Goal: Task Accomplishment & Management: Use online tool/utility

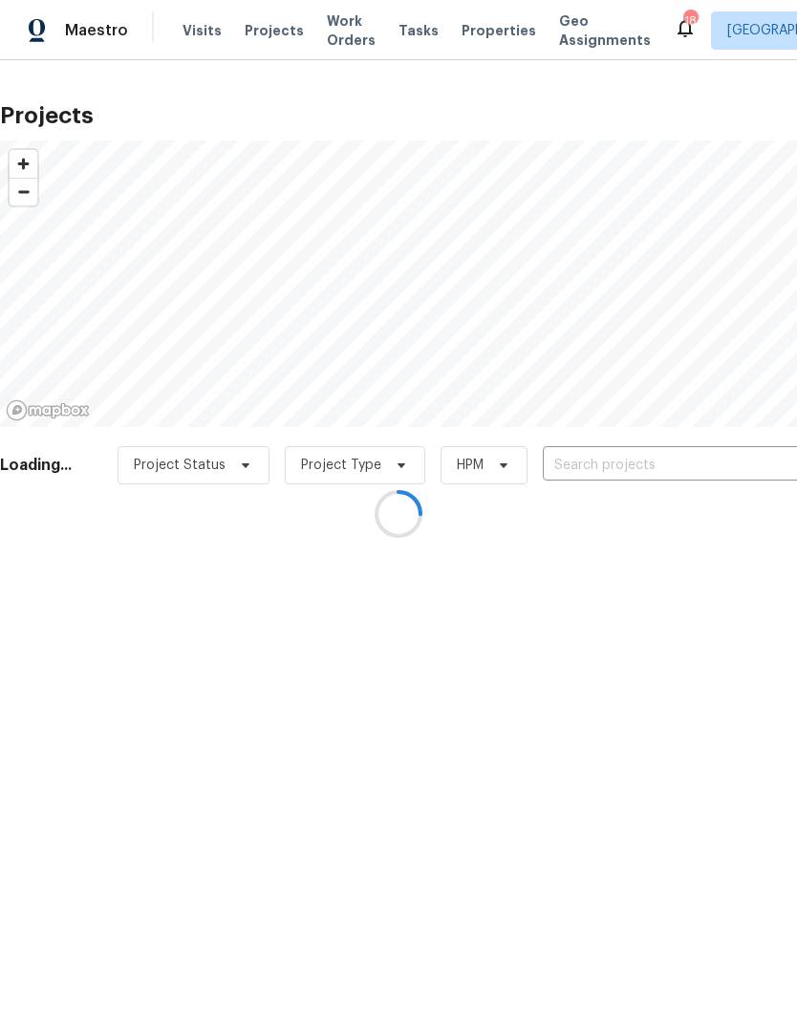
click at [208, 33] on div at bounding box center [398, 513] width 797 height 1027
click at [195, 29] on div at bounding box center [398, 513] width 797 height 1027
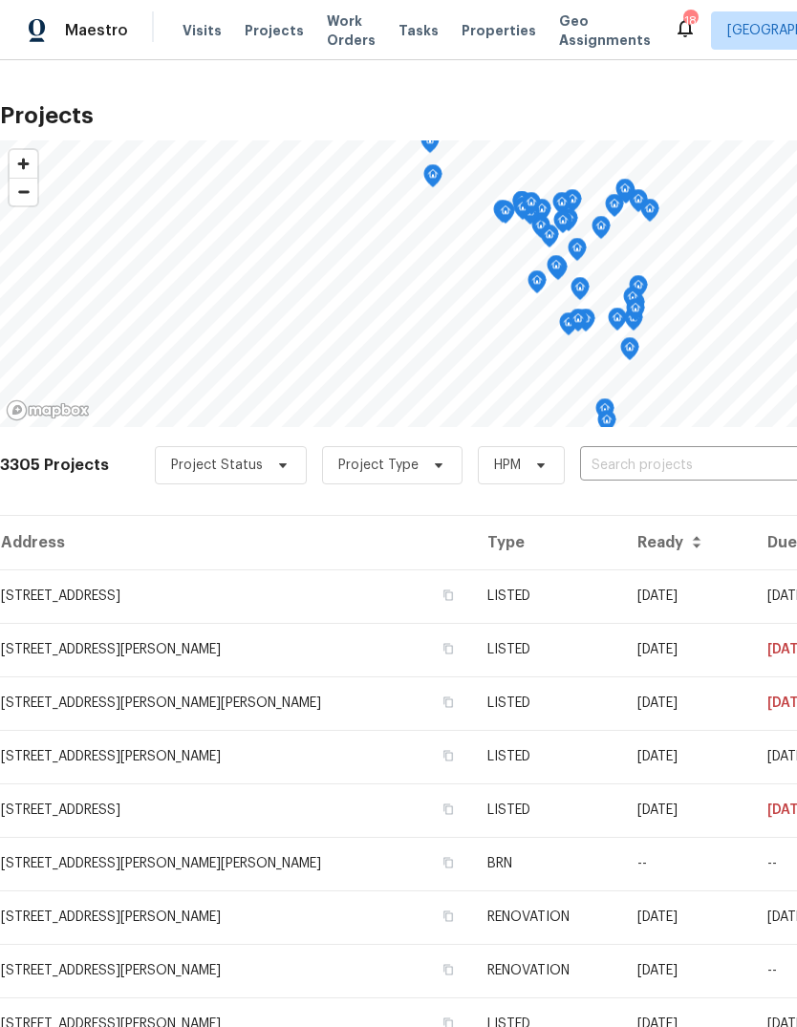
click at [196, 32] on span "Visits" at bounding box center [202, 30] width 39 height 19
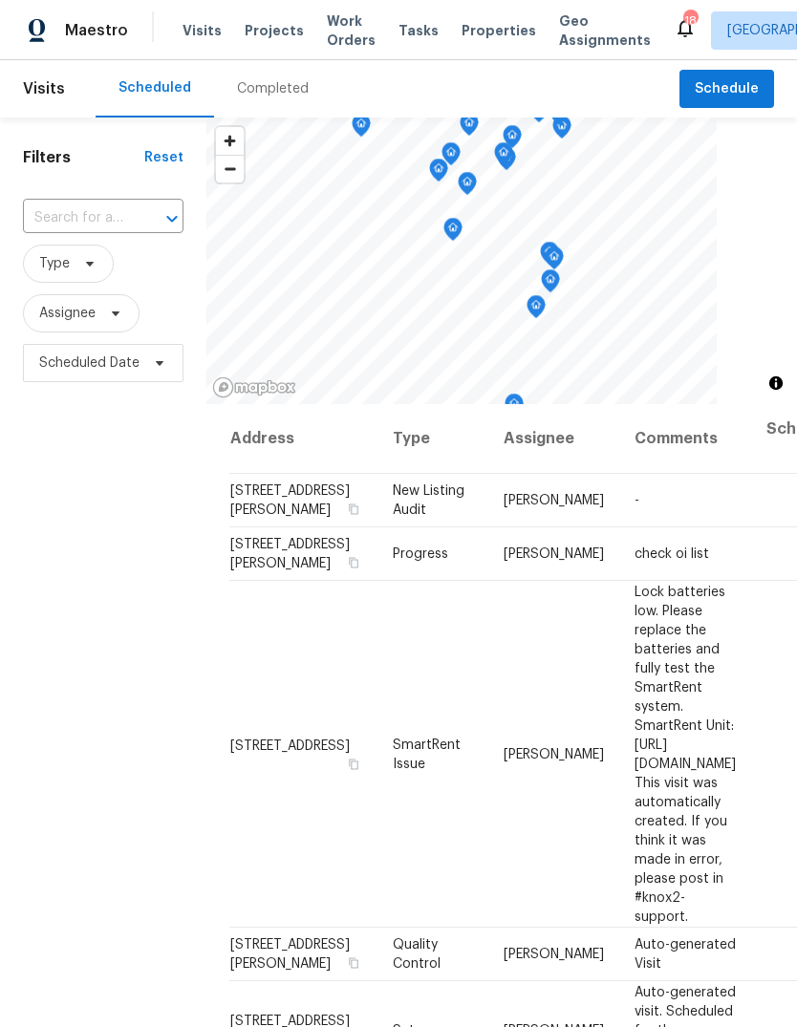
click at [161, 215] on icon "Open" at bounding box center [172, 218] width 23 height 23
type input "finkm"
click at [118, 278] on li "[STREET_ADDRESS]" at bounding box center [102, 263] width 160 height 32
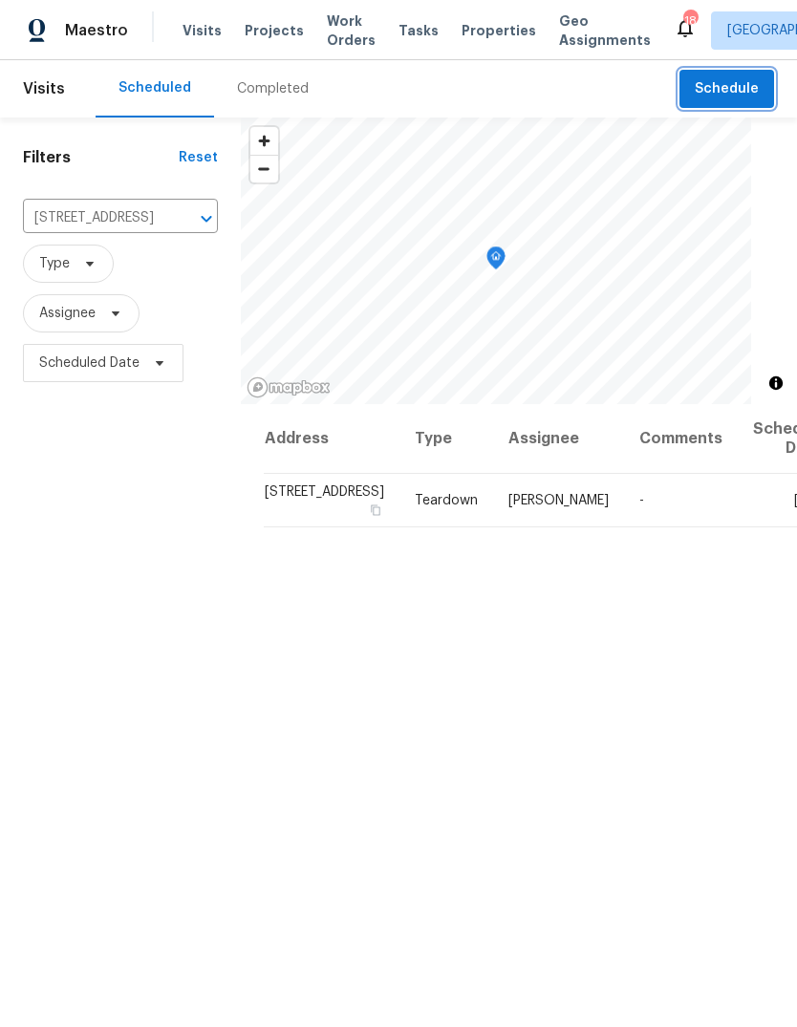
click at [735, 97] on span "Schedule" at bounding box center [727, 89] width 64 height 24
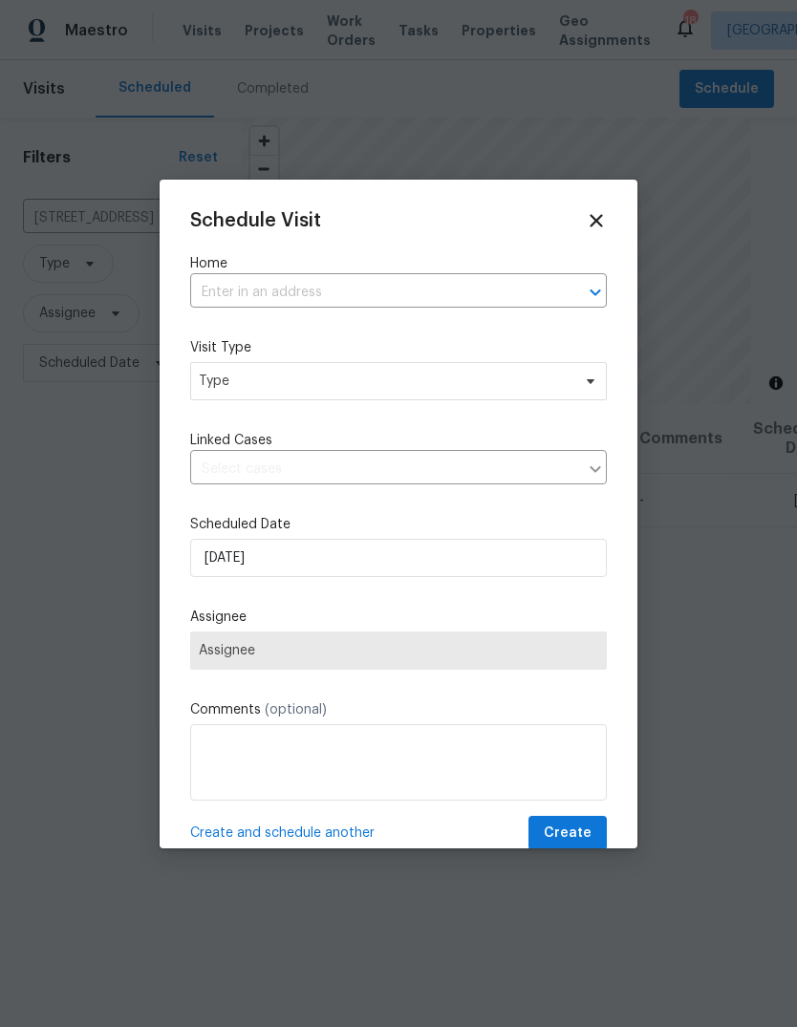
click at [482, 289] on input "text" at bounding box center [371, 293] width 363 height 30
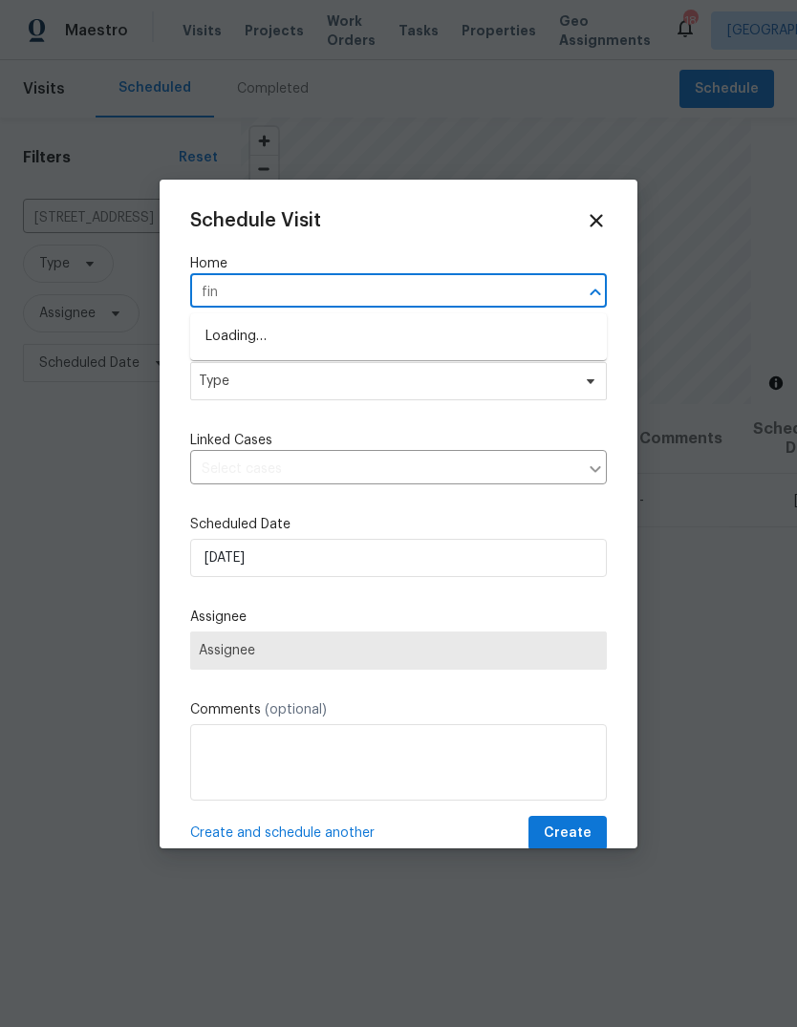
type input "[PERSON_NAME]"
click at [415, 326] on li "[STREET_ADDRESS]" at bounding box center [398, 337] width 417 height 32
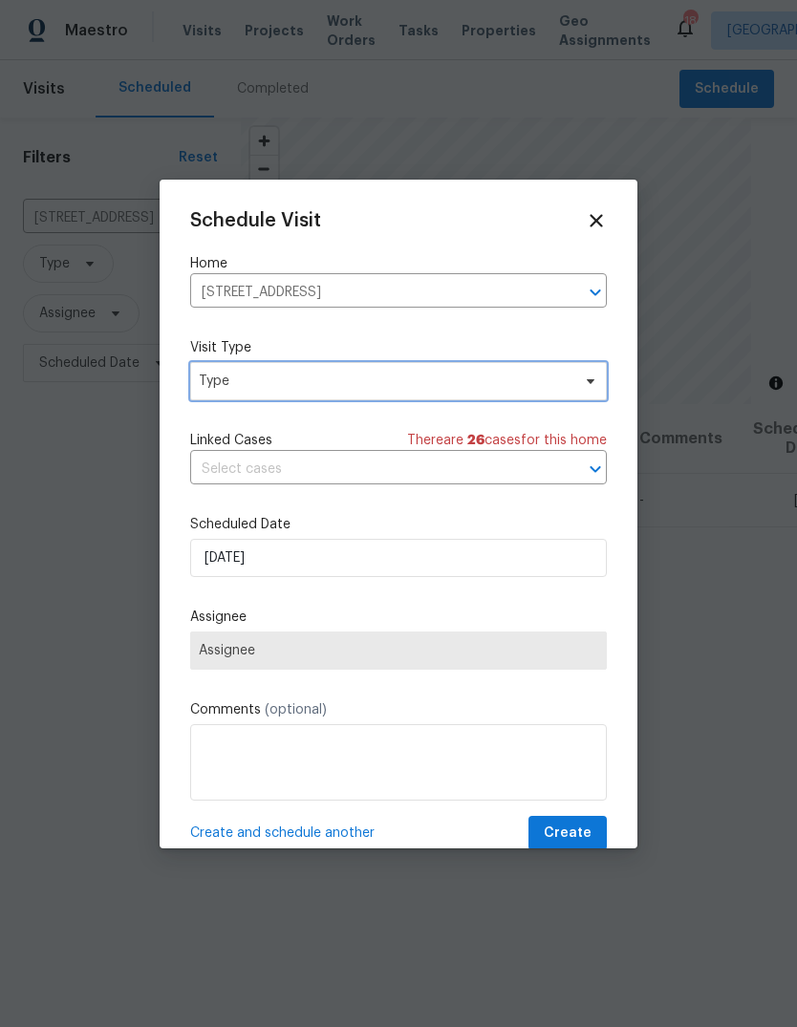
click at [461, 377] on span "Type" at bounding box center [385, 381] width 372 height 19
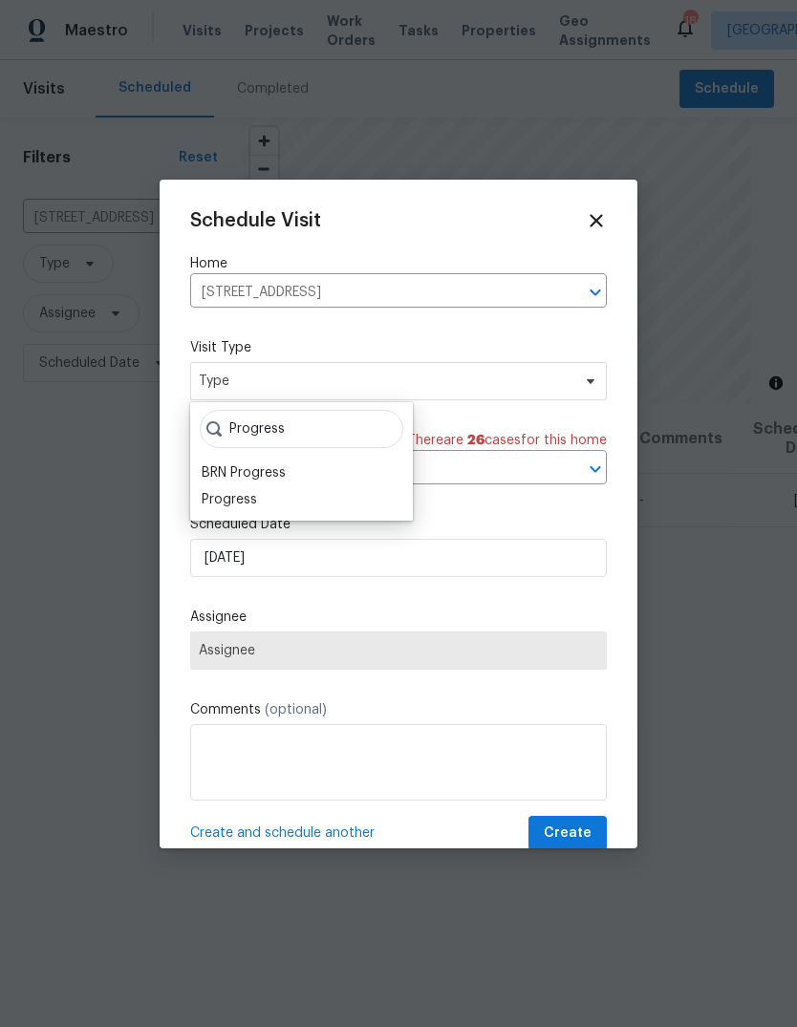
type input "Progress"
click at [266, 505] on div "Progress" at bounding box center [301, 499] width 211 height 27
click at [253, 498] on div "Progress" at bounding box center [229, 499] width 55 height 19
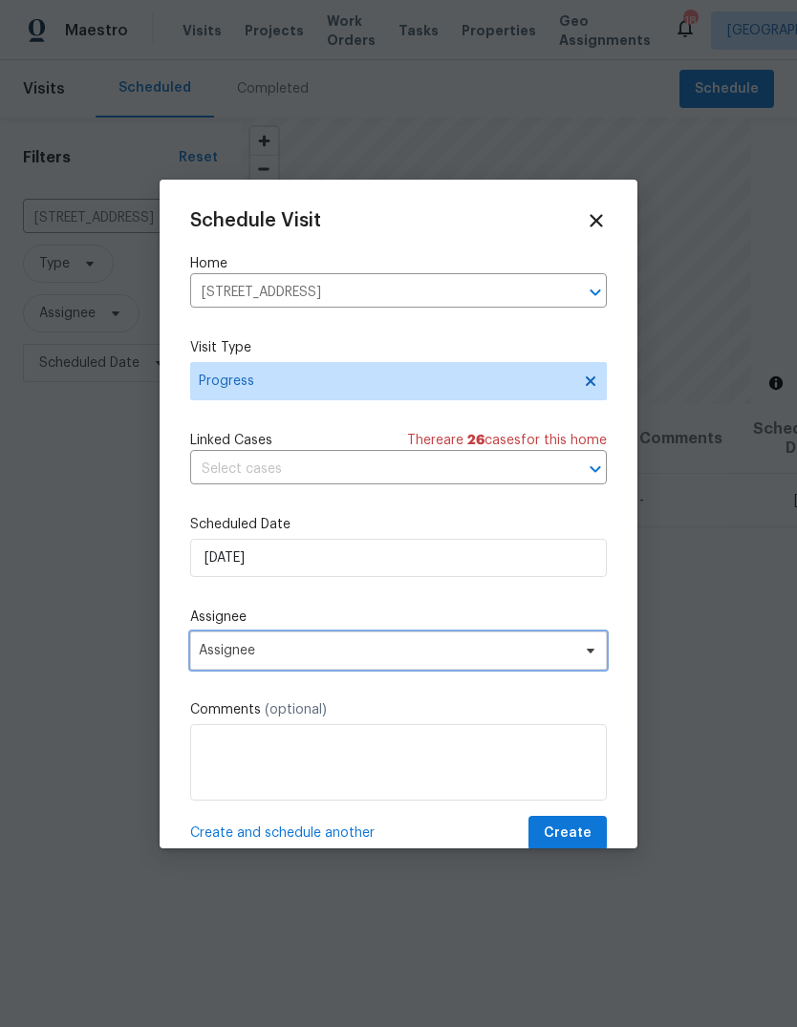
click at [377, 656] on span "Assignee" at bounding box center [386, 650] width 375 height 15
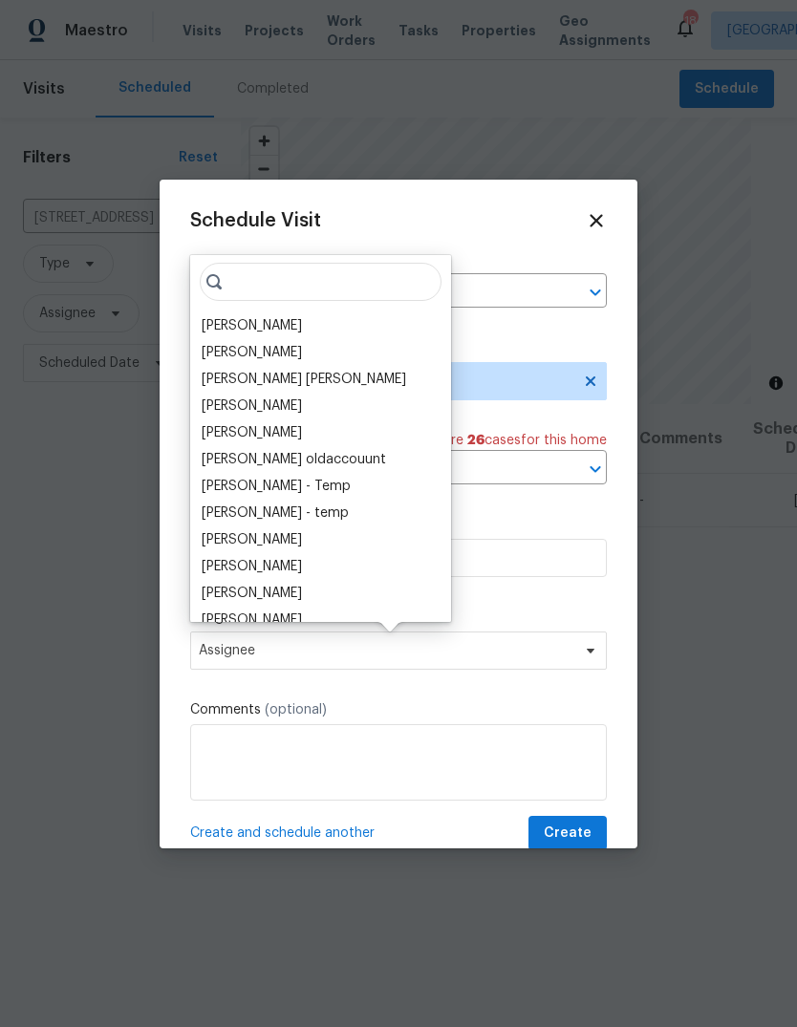
click at [327, 318] on div "[PERSON_NAME]" at bounding box center [320, 325] width 249 height 27
click at [290, 333] on div "[PERSON_NAME]" at bounding box center [252, 325] width 100 height 19
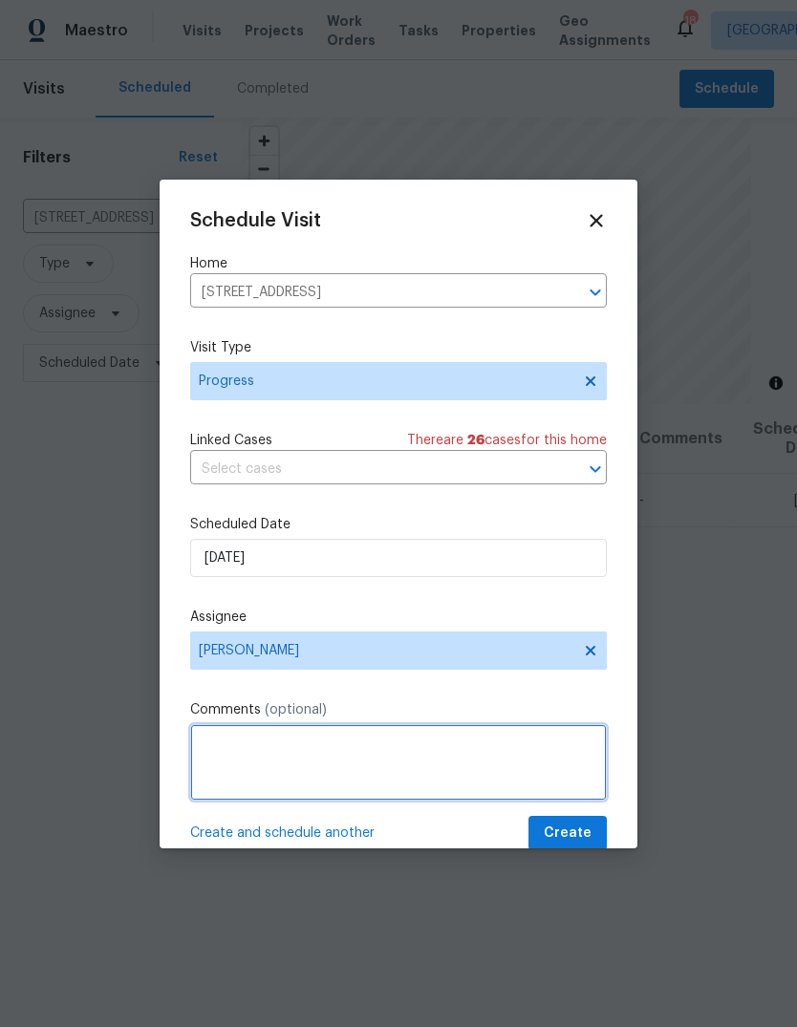
click at [332, 764] on textarea at bounding box center [398, 762] width 417 height 76
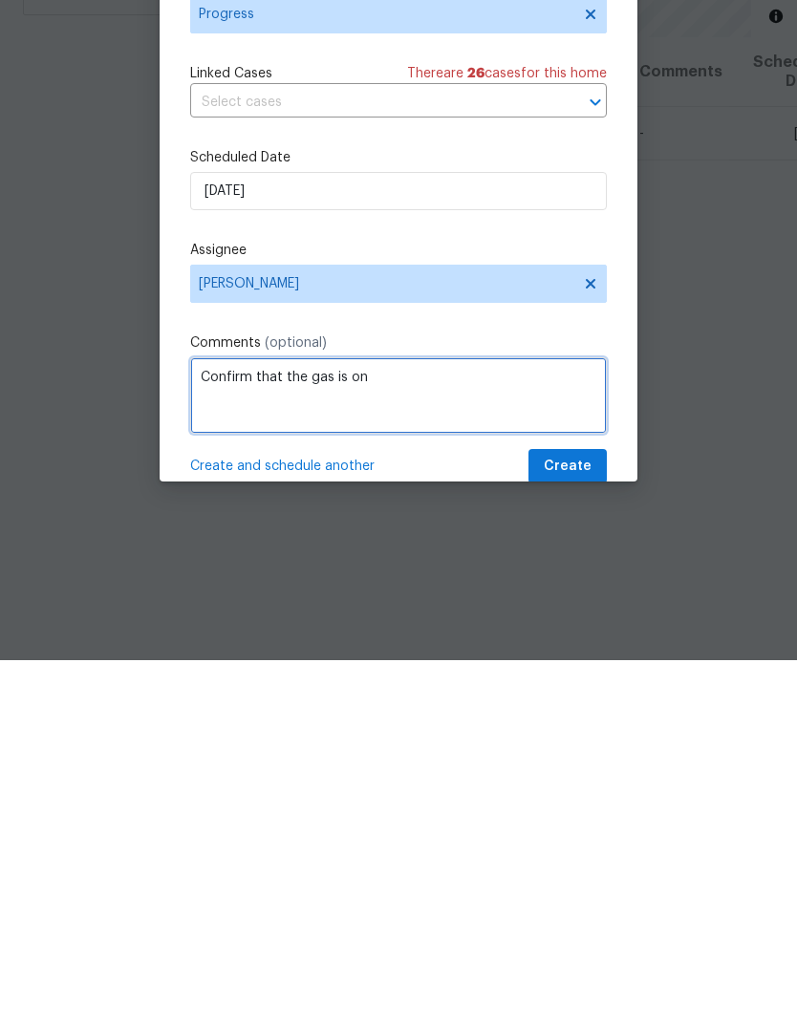
type textarea "Confirm that the gas is on"
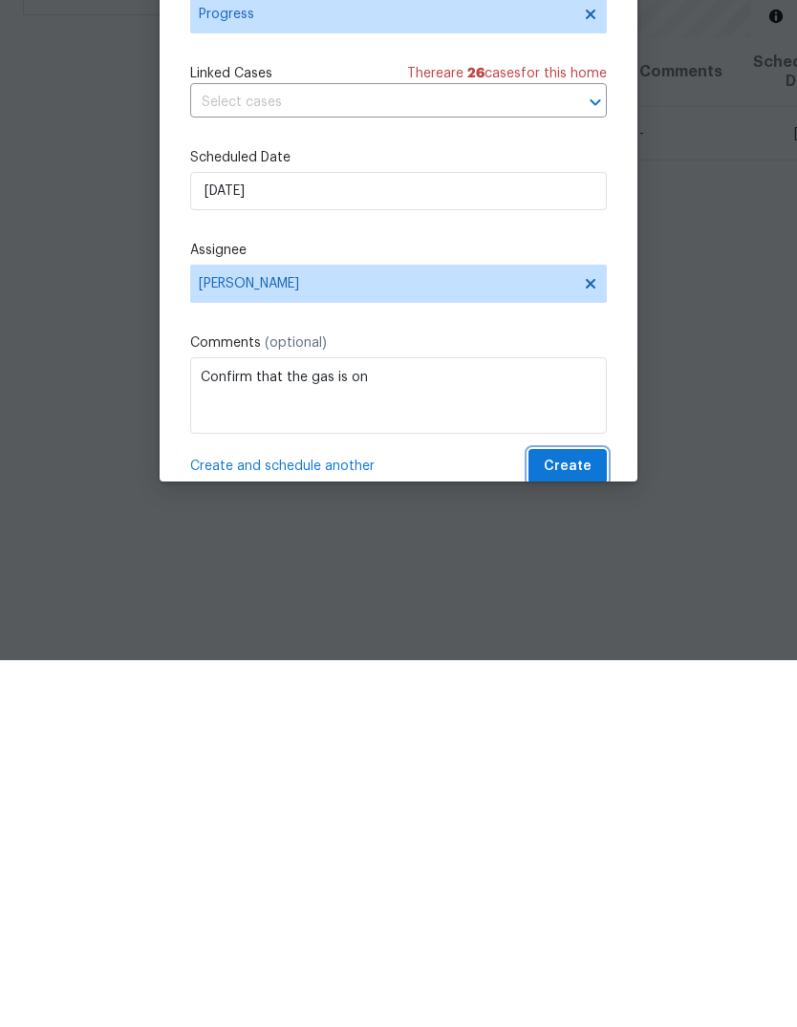
click at [576, 822] on span "Create" at bounding box center [568, 834] width 48 height 24
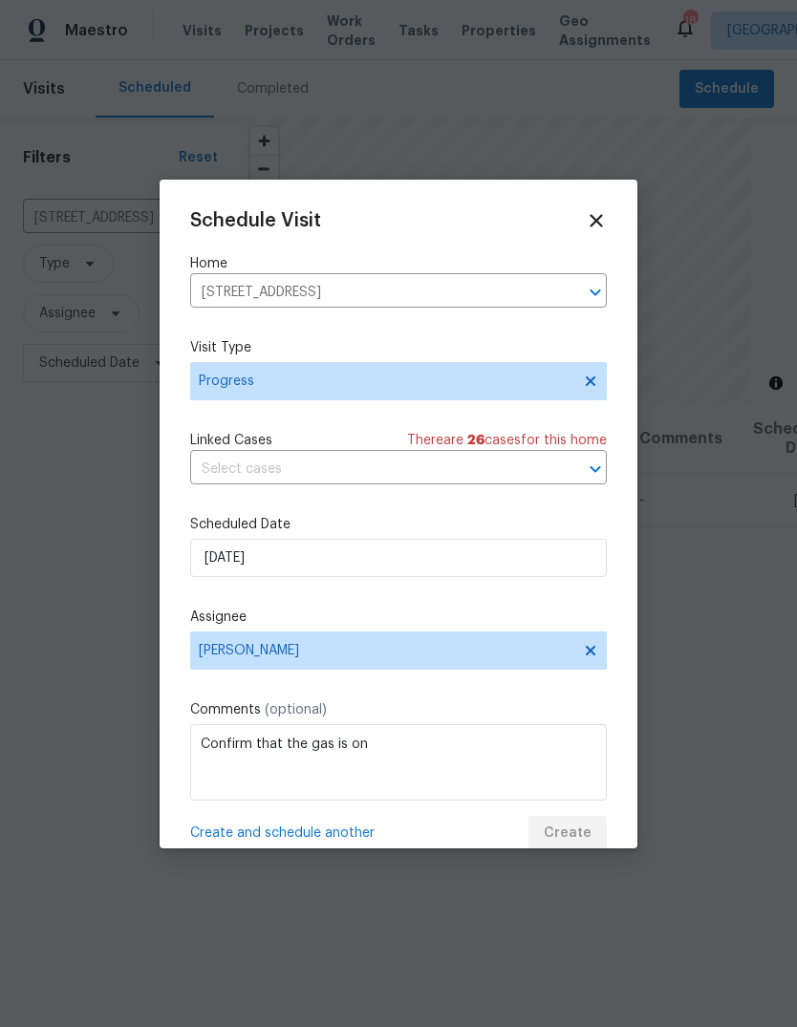
scroll to position [0, 0]
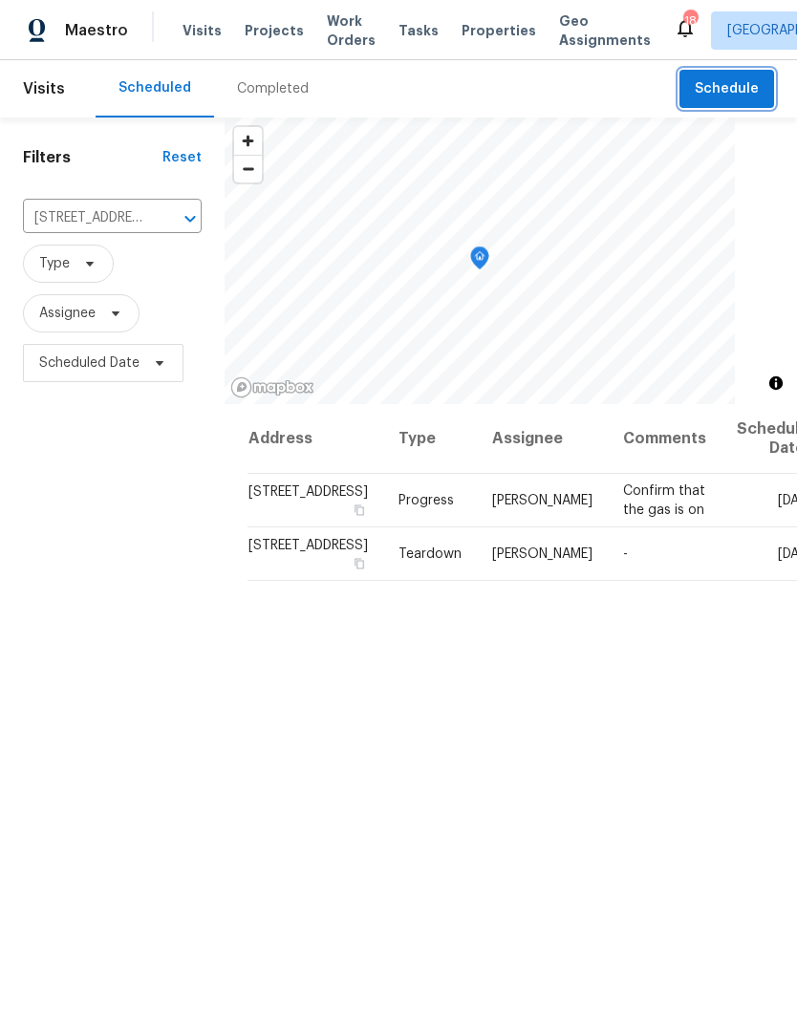
click at [751, 97] on span "Schedule" at bounding box center [727, 89] width 64 height 24
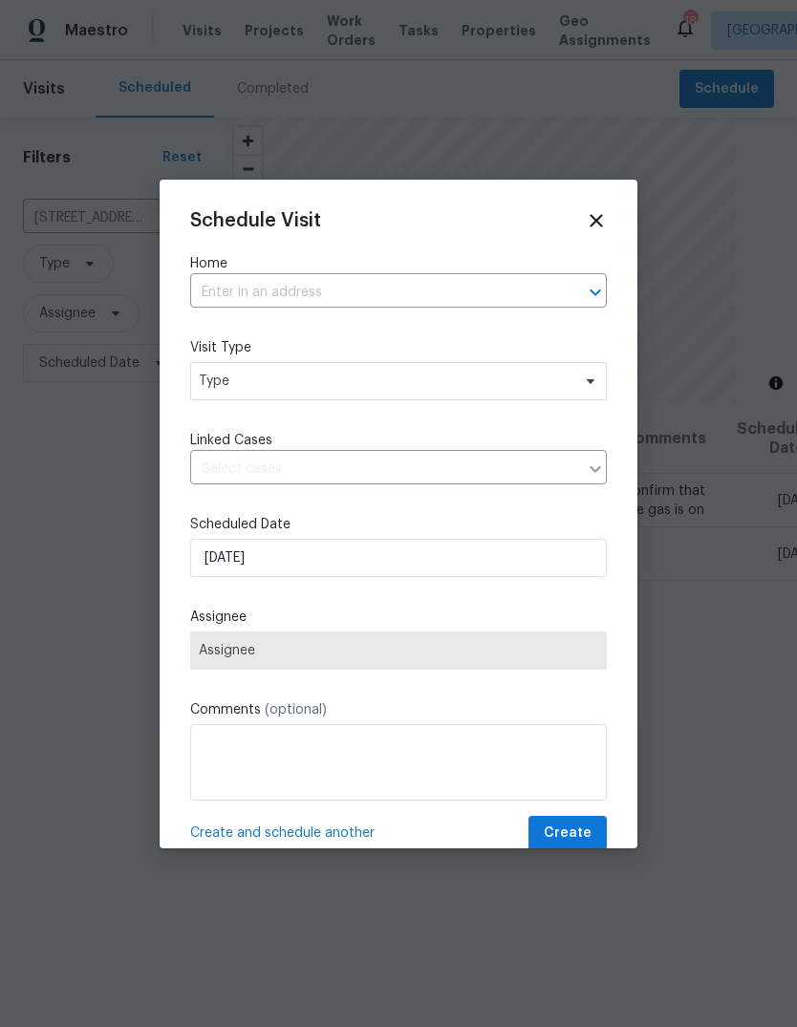
click at [459, 308] on input "text" at bounding box center [371, 293] width 363 height 30
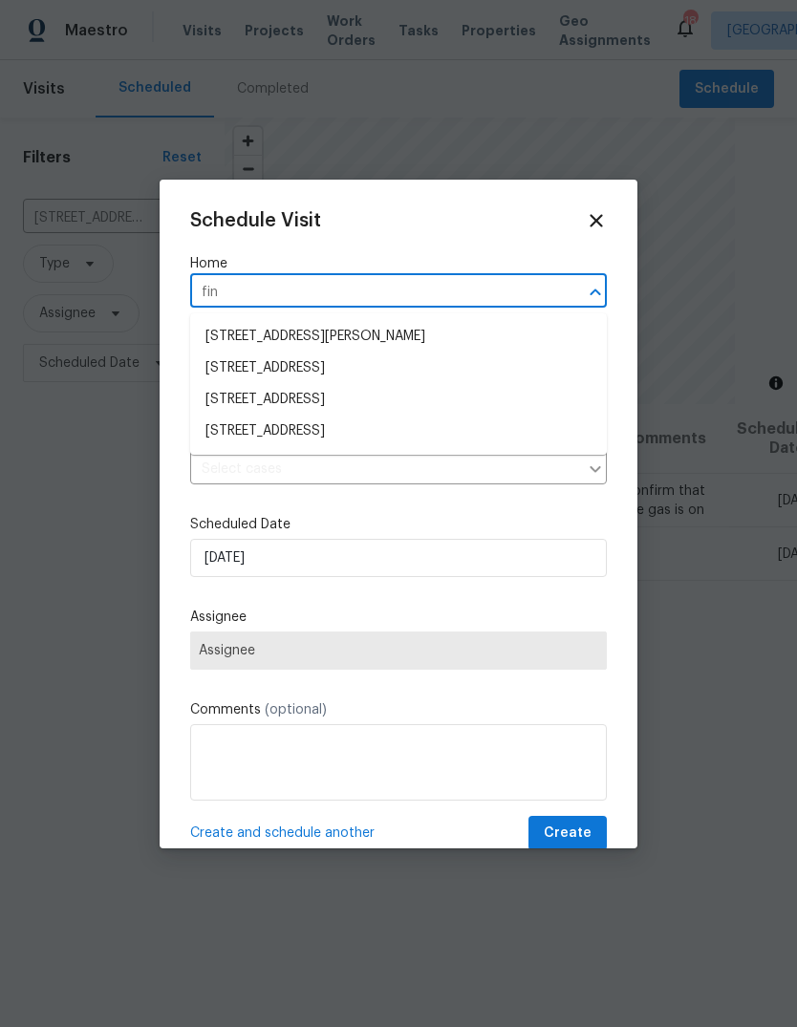
type input "[PERSON_NAME]"
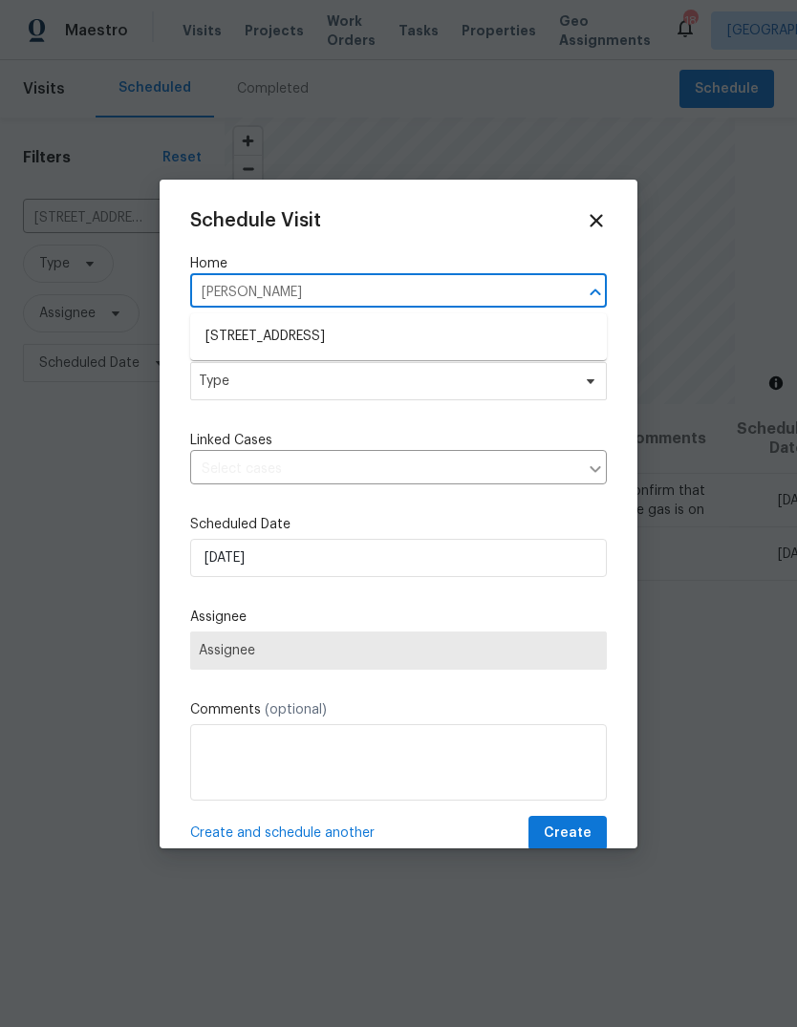
click at [427, 339] on li "[STREET_ADDRESS]" at bounding box center [398, 337] width 417 height 32
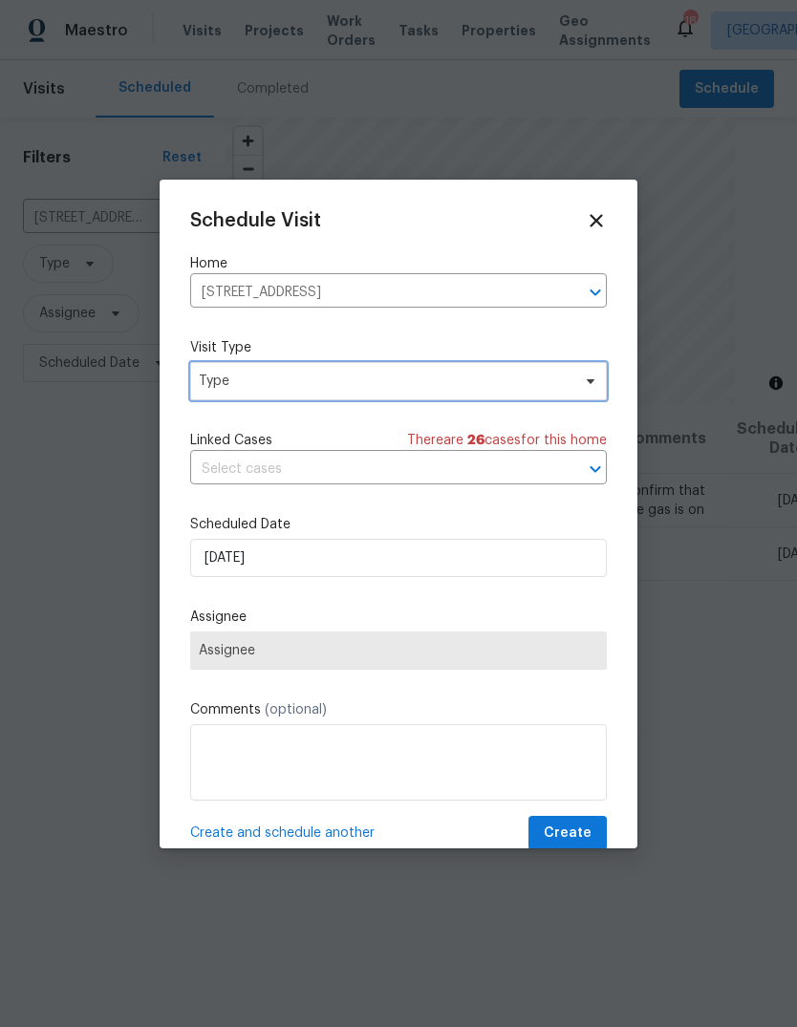
click at [455, 399] on span "Type" at bounding box center [398, 381] width 417 height 38
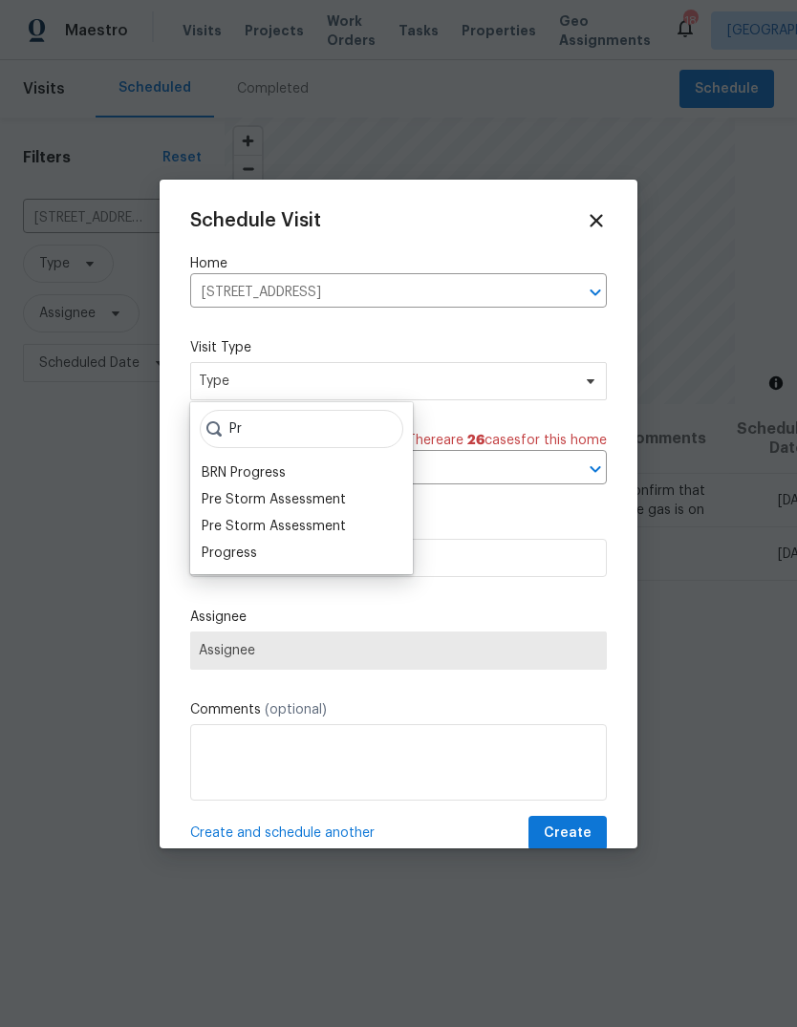
type input "Pr"
click at [270, 557] on div "Progress" at bounding box center [301, 553] width 211 height 27
click at [307, 555] on div "Progress" at bounding box center [301, 553] width 211 height 27
click at [263, 549] on div "Progress" at bounding box center [301, 553] width 211 height 27
click at [254, 557] on div "Progress" at bounding box center [229, 553] width 55 height 19
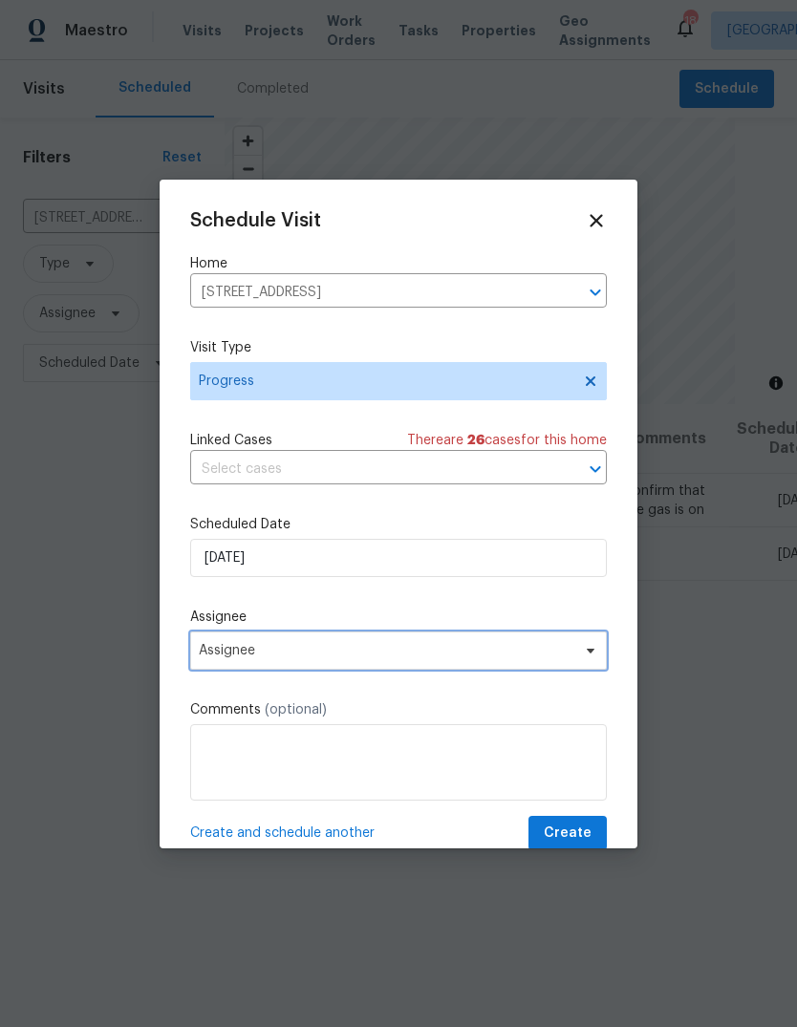
click at [354, 653] on span "Assignee" at bounding box center [386, 650] width 375 height 15
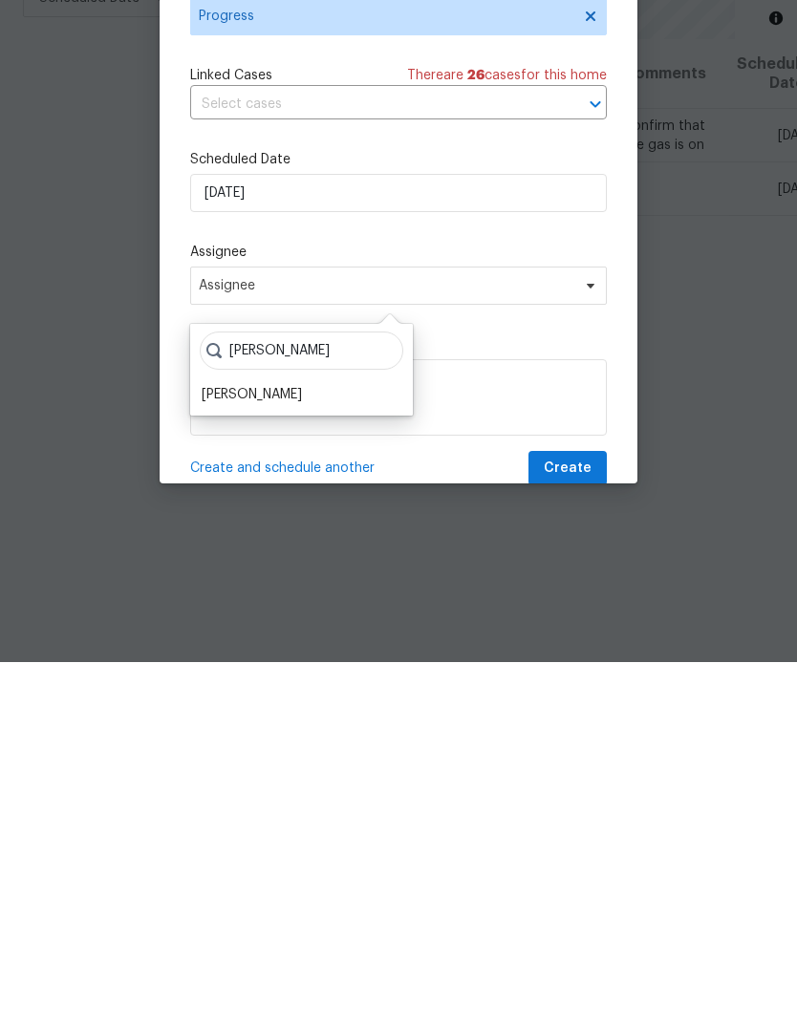
type input "[PERSON_NAME]"
click at [251, 750] on div "[PERSON_NAME]" at bounding box center [252, 759] width 100 height 19
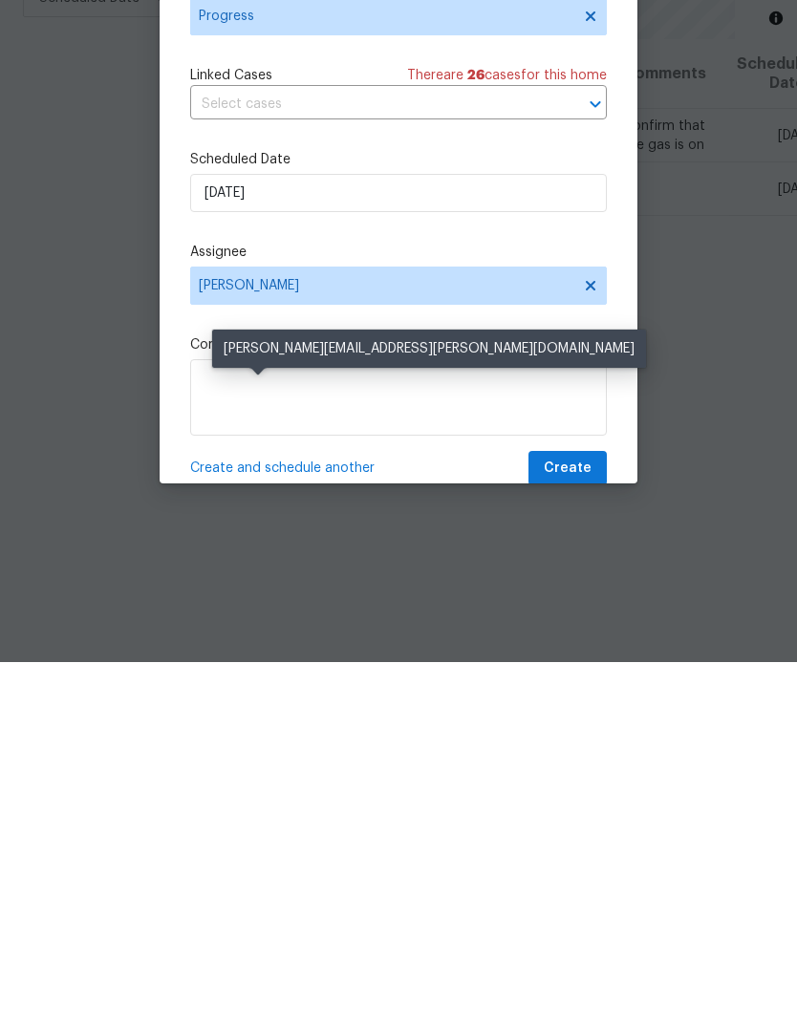
scroll to position [72, 0]
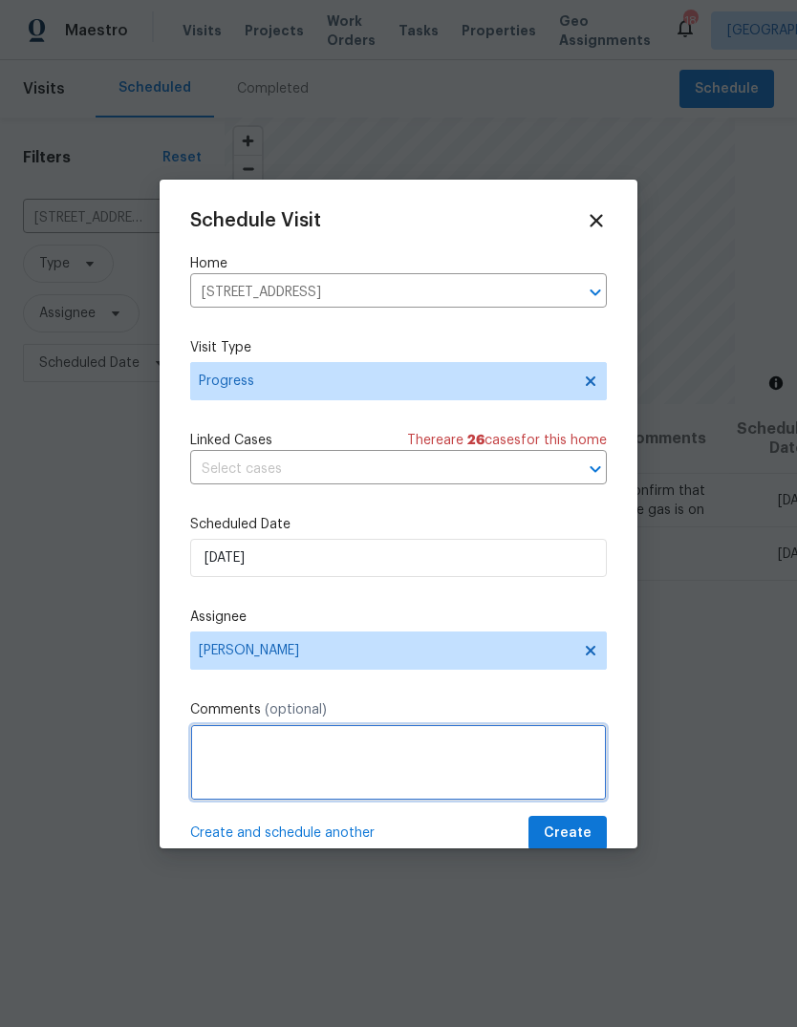
click at [306, 767] on textarea at bounding box center [398, 762] width 417 height 76
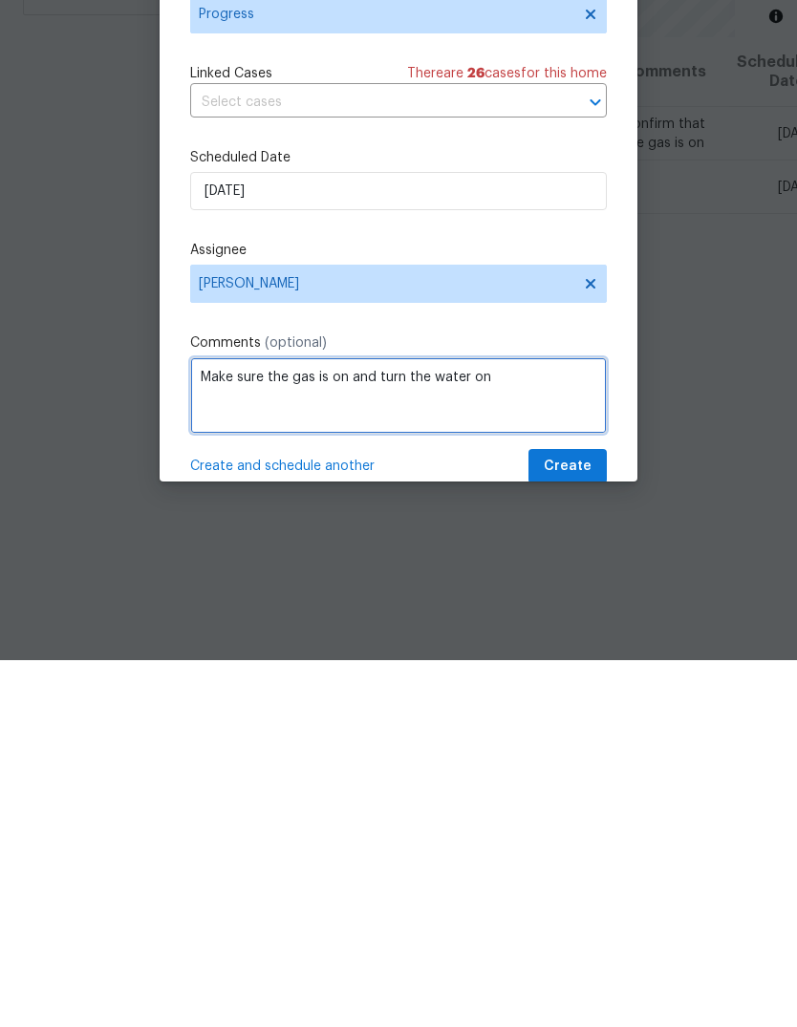
type textarea "Make sure the gas is on and turn the water on"
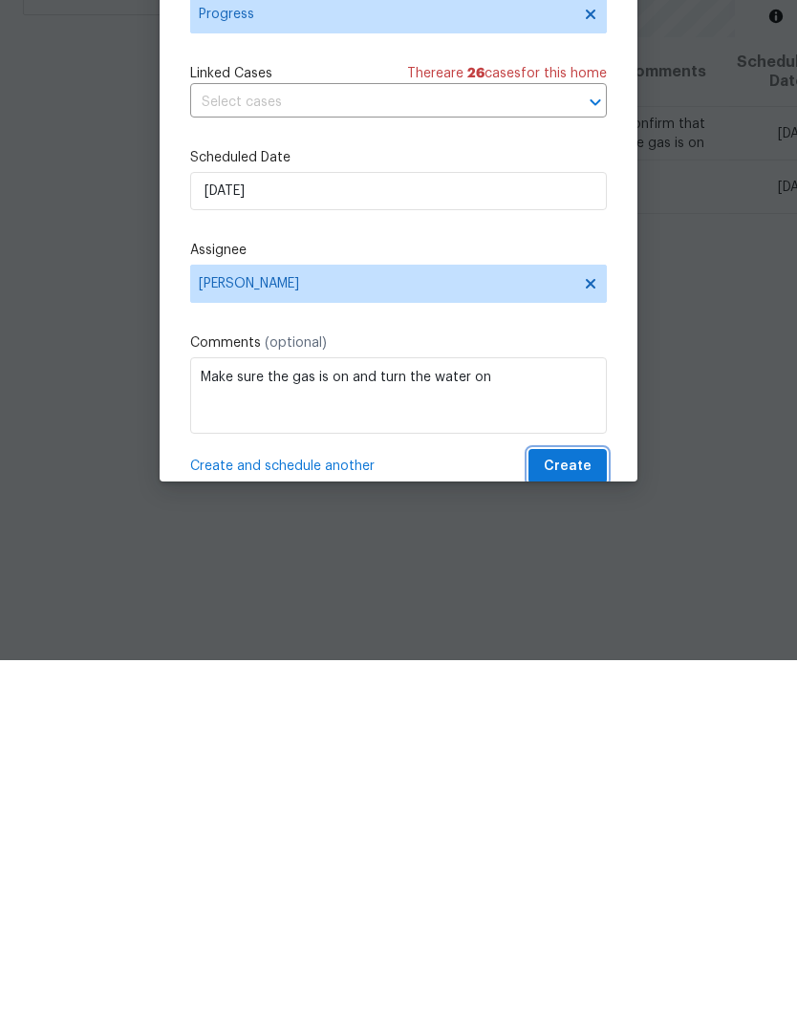
click at [574, 822] on span "Create" at bounding box center [568, 834] width 48 height 24
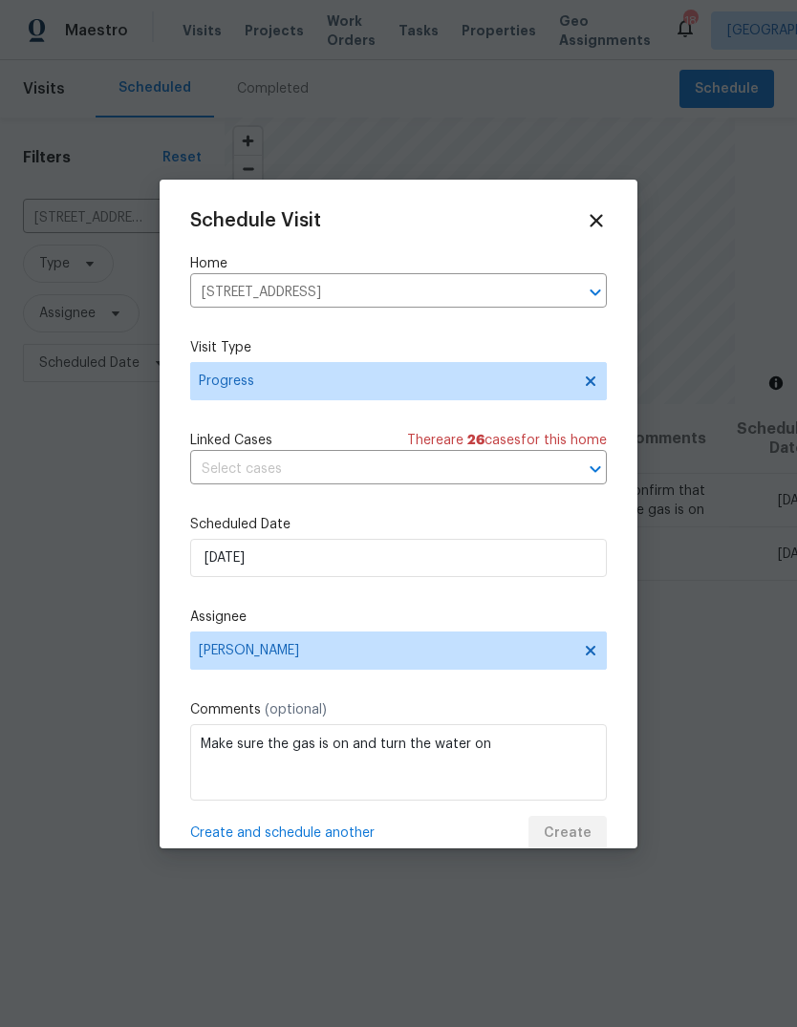
scroll to position [0, 0]
